Goal: Information Seeking & Learning: Find specific fact

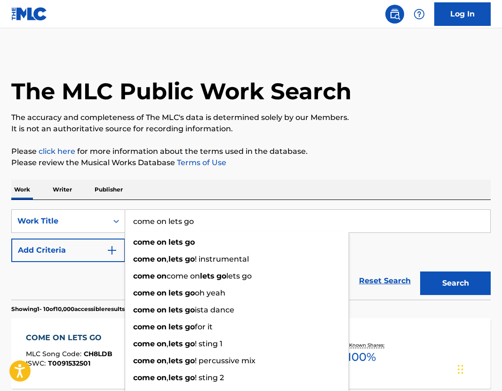
click at [202, 191] on div "Work Writer Publisher" at bounding box center [251, 190] width 480 height 20
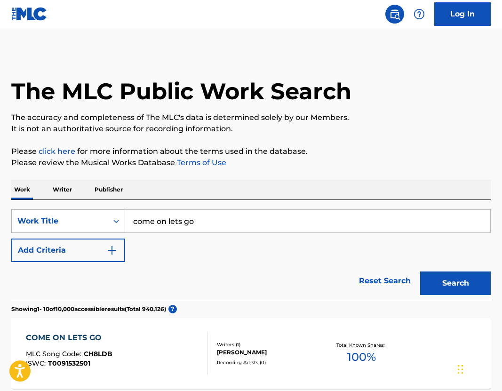
drag, startPoint x: 203, startPoint y: 224, endPoint x: 53, endPoint y: 216, distance: 150.4
click at [55, 217] on div "SearchWithCriteria00752808-a45e-488a-8834-e0d570cd7248 Work Title come on lets …" at bounding box center [251, 222] width 480 height 24
type input "pull yo skirt up"
click at [185, 190] on div "Work Writer Publisher" at bounding box center [251, 190] width 480 height 20
click at [437, 281] on button "Search" at bounding box center [455, 284] width 71 height 24
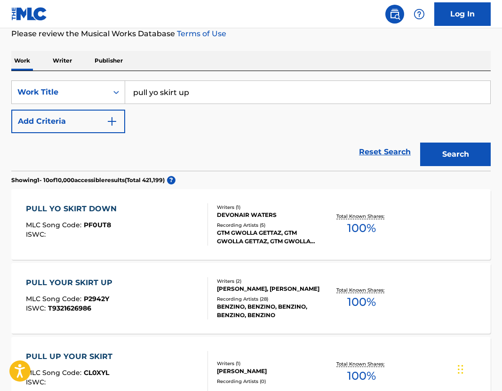
scroll to position [119, 0]
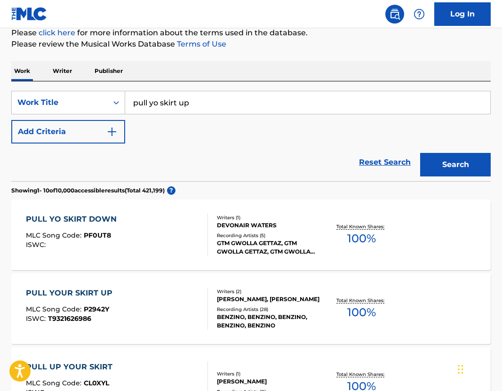
click at [61, 140] on button "Add Criteria" at bounding box center [68, 132] width 114 height 24
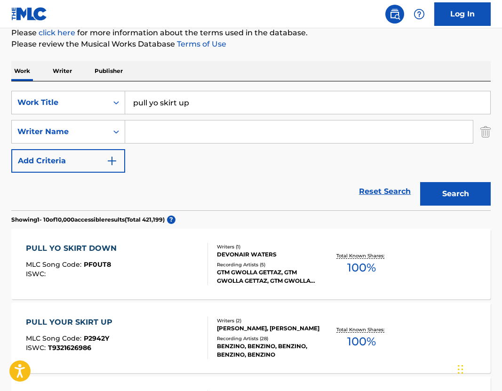
click at [140, 137] on input "Search Form" at bounding box center [299, 132] width 348 height 23
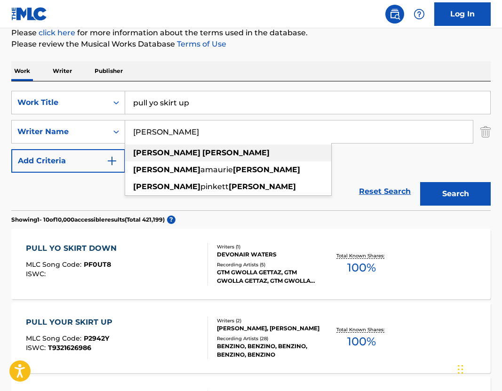
type input "[PERSON_NAME]"
click at [184, 151] on div "[PERSON_NAME]" at bounding box center [228, 153] width 206 height 17
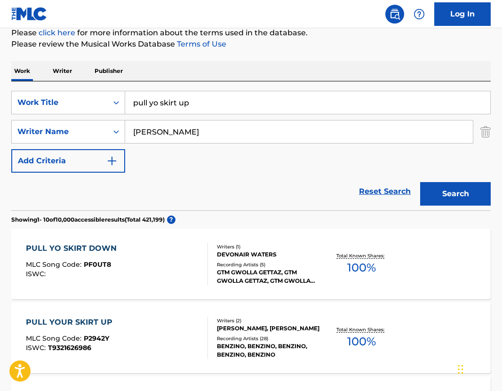
click at [471, 192] on button "Search" at bounding box center [455, 194] width 71 height 24
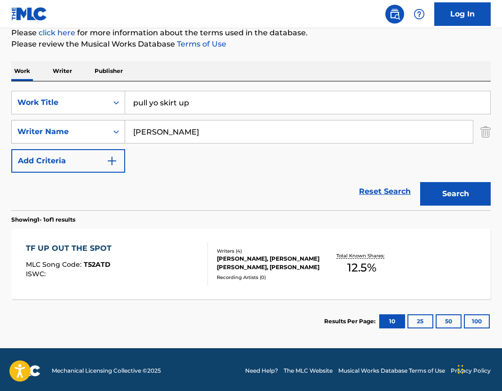
drag, startPoint x: 181, startPoint y: 129, endPoint x: 90, endPoint y: 129, distance: 90.4
click at [90, 129] on div "SearchWithCriteriafcdae0f7-56d8-48ca-87c1-2d5af0d5f3d2 Writer Name [PERSON_NAME]" at bounding box center [251, 132] width 480 height 24
click at [324, 177] on div "Reset Search Search" at bounding box center [251, 192] width 480 height 38
click at [431, 185] on button "Search" at bounding box center [455, 194] width 71 height 24
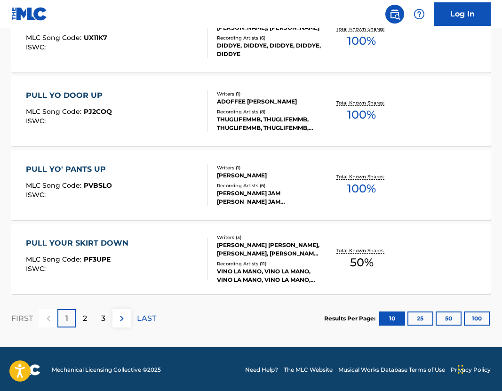
scroll to position [791, 0]
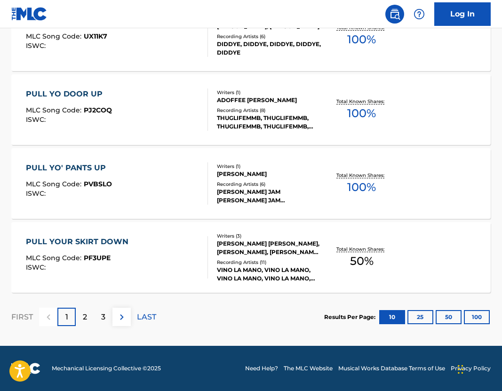
click at [87, 310] on div "2" at bounding box center [85, 317] width 18 height 18
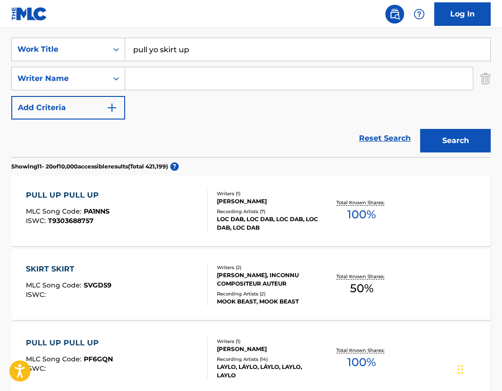
scroll to position [128, 0]
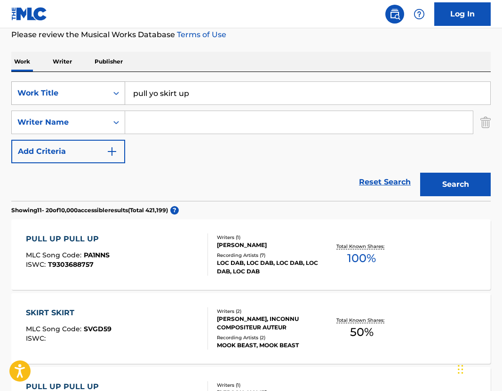
drag, startPoint x: 212, startPoint y: 91, endPoint x: 105, endPoint y: 91, distance: 106.4
click at [105, 91] on div "SearchWithCriteria00752808-a45e-488a-8834-e0d570cd7248 Work Title pull yo skirt…" at bounding box center [251, 93] width 480 height 24
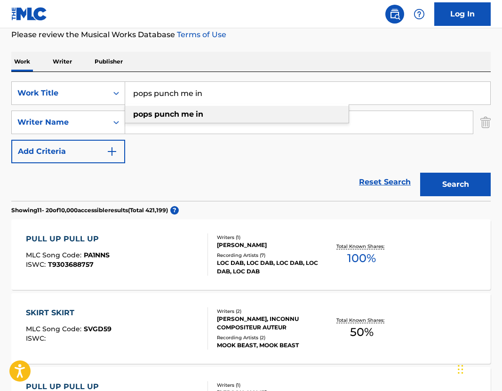
type input "pops punch me in"
click at [176, 120] on div "pops punch me in" at bounding box center [237, 114] width 224 height 17
click at [448, 188] on button "Search" at bounding box center [455, 185] width 71 height 24
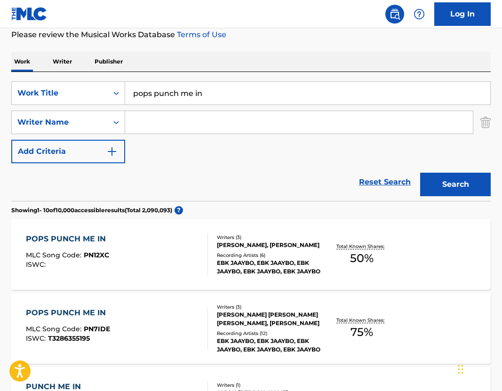
click at [274, 250] on div "[PERSON_NAME], [PERSON_NAME]" at bounding box center [269, 245] width 105 height 8
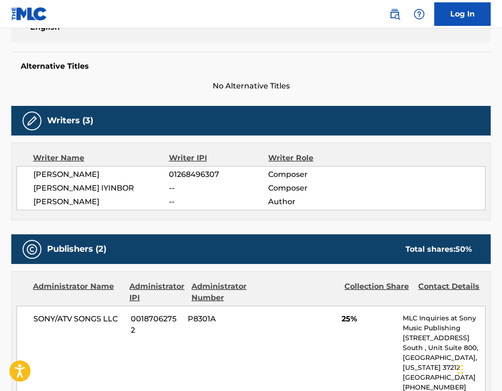
scroll to position [193, 0]
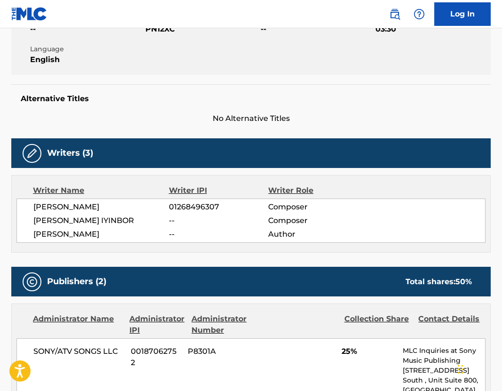
scroll to position [128, 0]
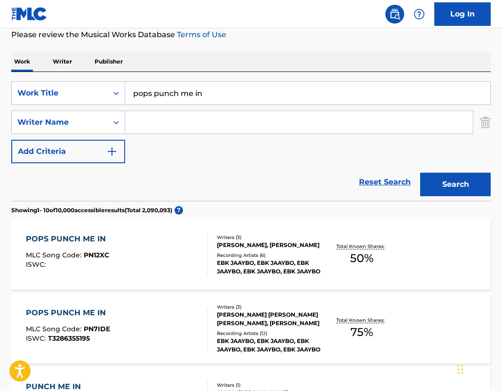
click at [246, 245] on div "[PERSON_NAME], [PERSON_NAME]" at bounding box center [269, 245] width 105 height 8
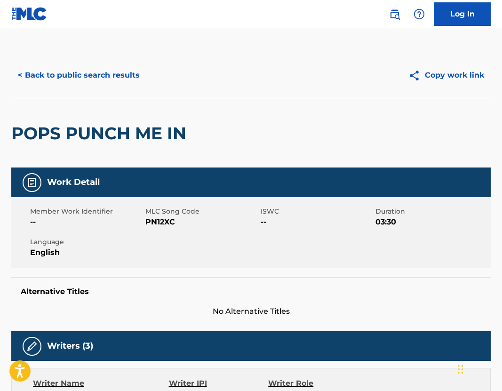
click at [63, 71] on button "< Back to public search results" at bounding box center [78, 76] width 135 height 24
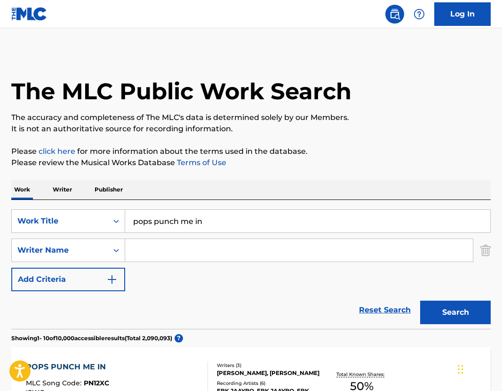
scroll to position [128, 0]
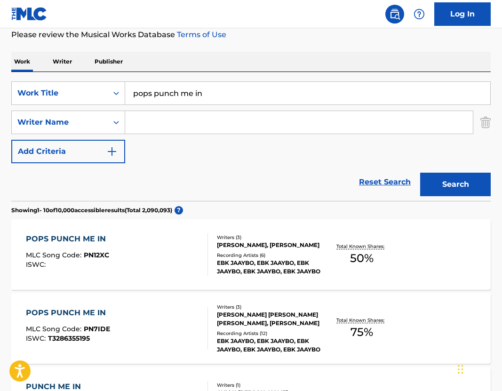
click at [70, 53] on p "Writer" at bounding box center [62, 62] width 25 height 20
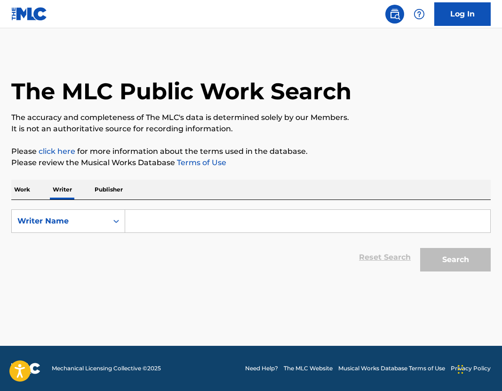
click at [159, 223] on input "Search Form" at bounding box center [307, 221] width 365 height 23
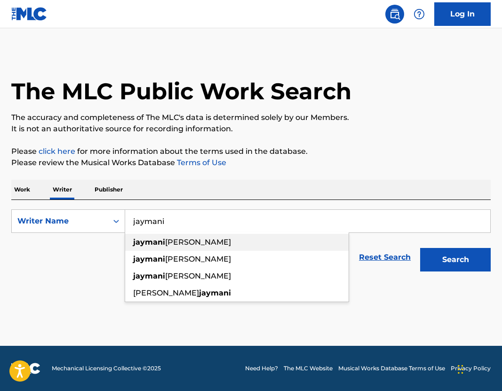
click at [263, 243] on div "[PERSON_NAME]" at bounding box center [237, 242] width 224 height 17
type input "[PERSON_NAME]"
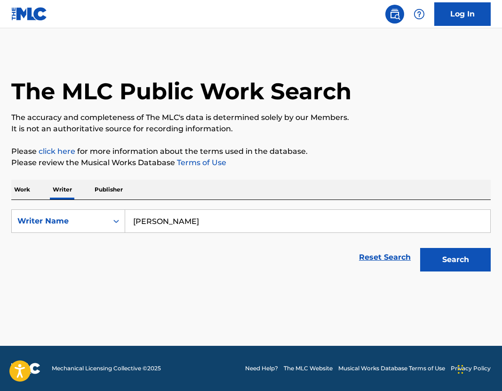
click at [439, 245] on div "Search" at bounding box center [453, 258] width 75 height 38
click at [440, 260] on button "Search" at bounding box center [455, 260] width 71 height 24
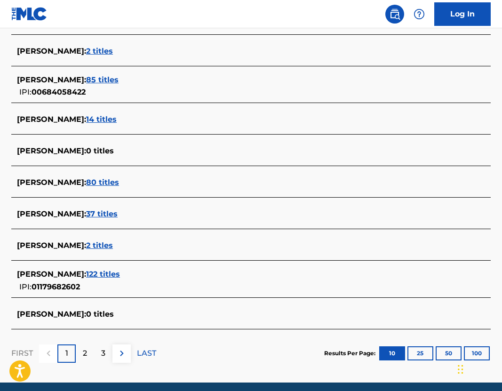
scroll to position [303, 0]
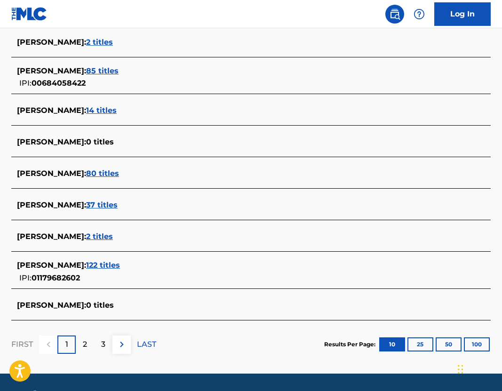
click at [120, 265] on span "122 titles" at bounding box center [103, 265] width 34 height 9
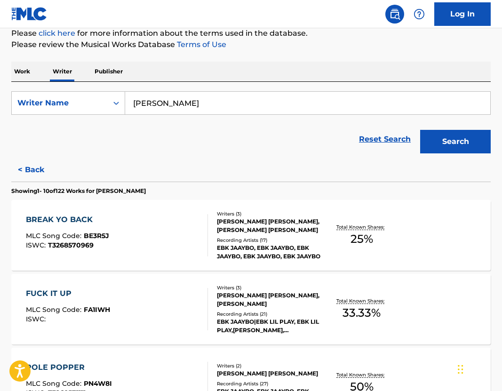
scroll to position [122, 0]
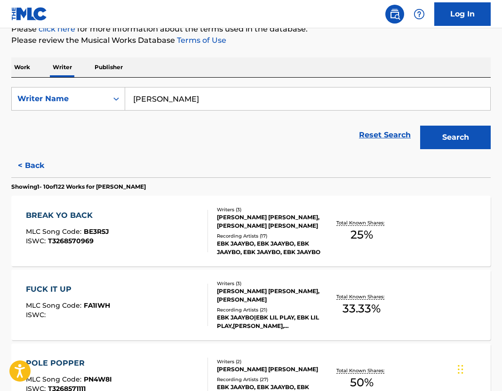
click at [246, 218] on div "[PERSON_NAME] [PERSON_NAME], [PERSON_NAME] [PERSON_NAME]" at bounding box center [269, 221] width 105 height 17
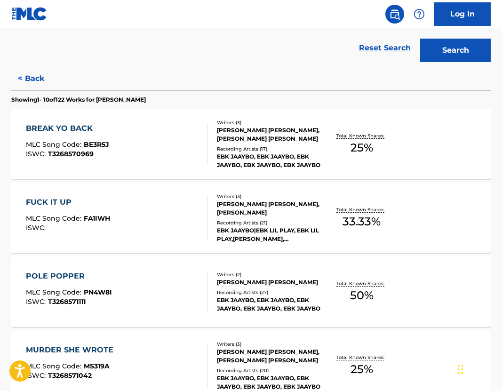
scroll to position [227, 0]
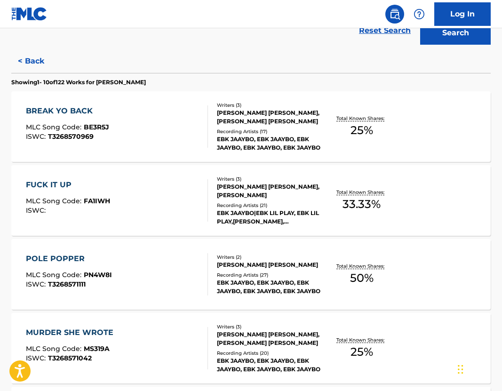
click at [253, 264] on div "[PERSON_NAME] [PERSON_NAME]" at bounding box center [269, 265] width 105 height 8
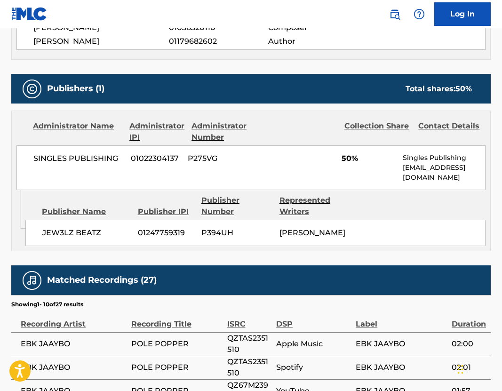
scroll to position [381, 0]
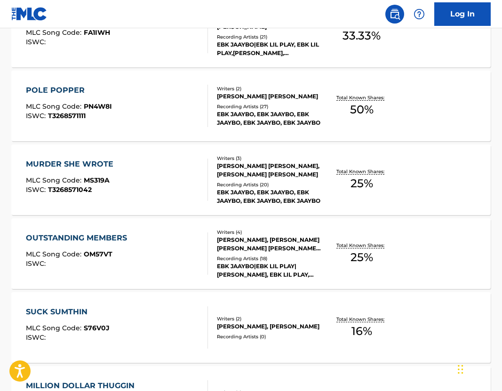
scroll to position [396, 0]
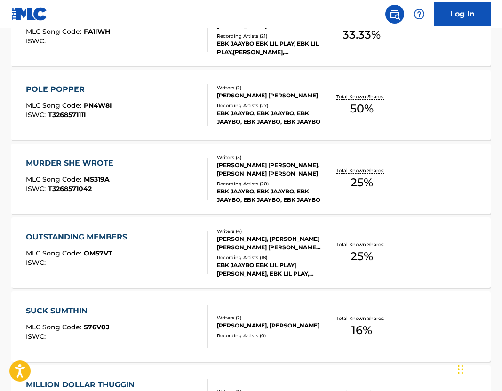
click at [235, 169] on div "[PERSON_NAME] [PERSON_NAME], [PERSON_NAME] [PERSON_NAME]" at bounding box center [269, 169] width 105 height 17
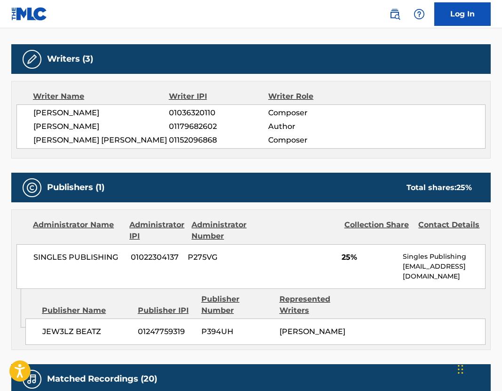
scroll to position [174, 0]
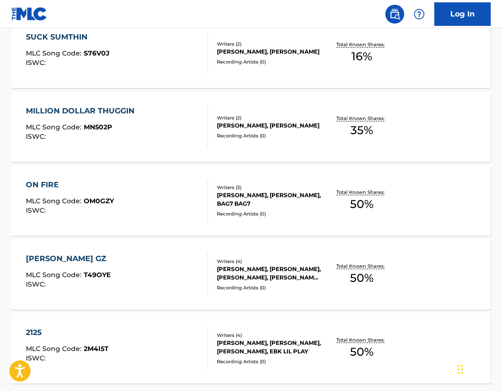
scroll to position [682, 0]
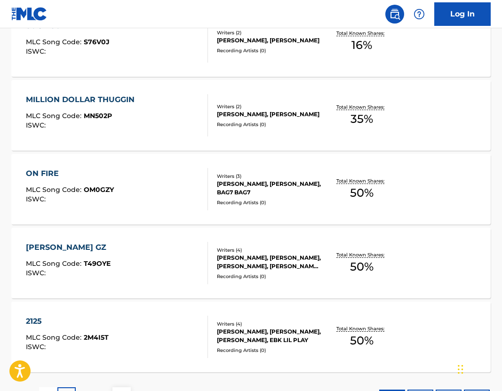
click at [239, 185] on div "[PERSON_NAME], [PERSON_NAME], BAG7 BAG7" at bounding box center [269, 188] width 105 height 17
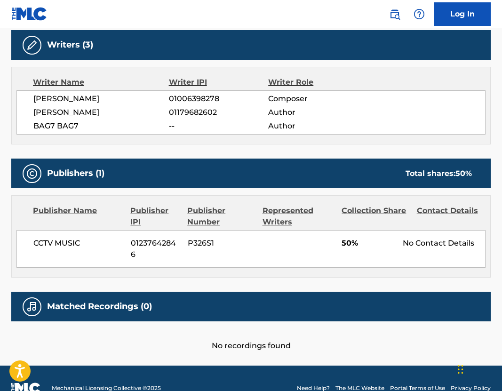
scroll to position [309, 0]
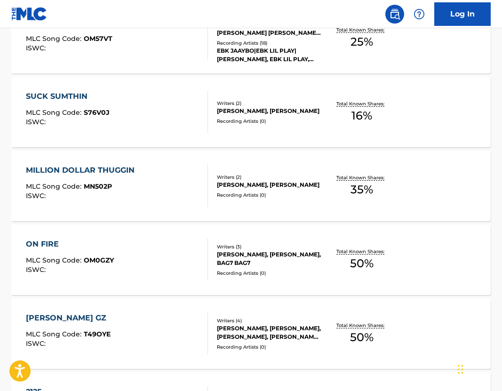
scroll to position [612, 0]
click at [245, 258] on div "[PERSON_NAME], [PERSON_NAME], BAG7 BAG7" at bounding box center [269, 258] width 105 height 17
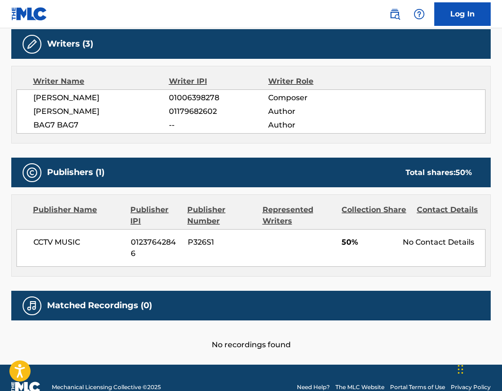
scroll to position [309, 0]
